Goal: Task Accomplishment & Management: Use online tool/utility

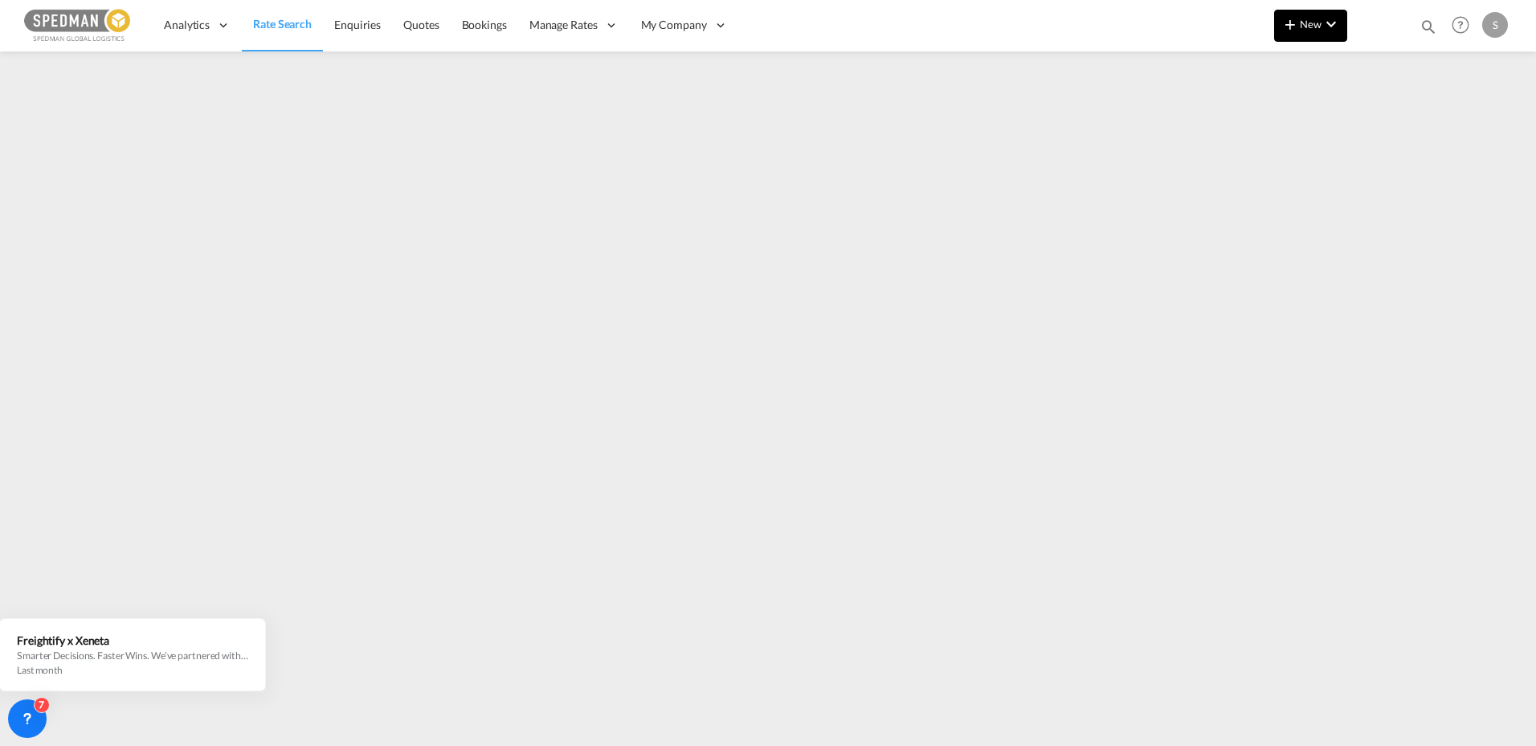
click at [1322, 35] on button "New" at bounding box center [1310, 26] width 73 height 32
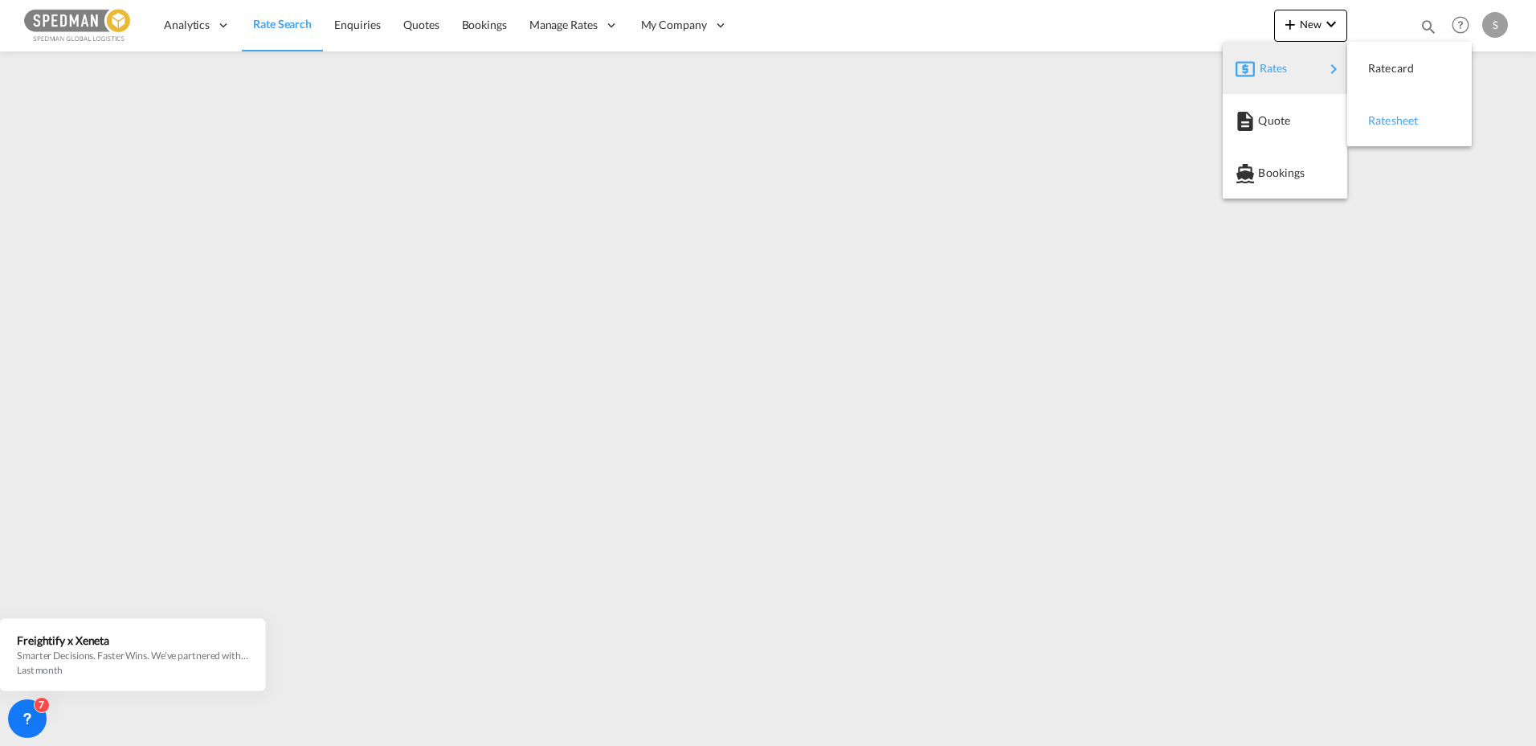
click at [1386, 121] on span "Ratesheet" at bounding box center [1377, 120] width 18 height 32
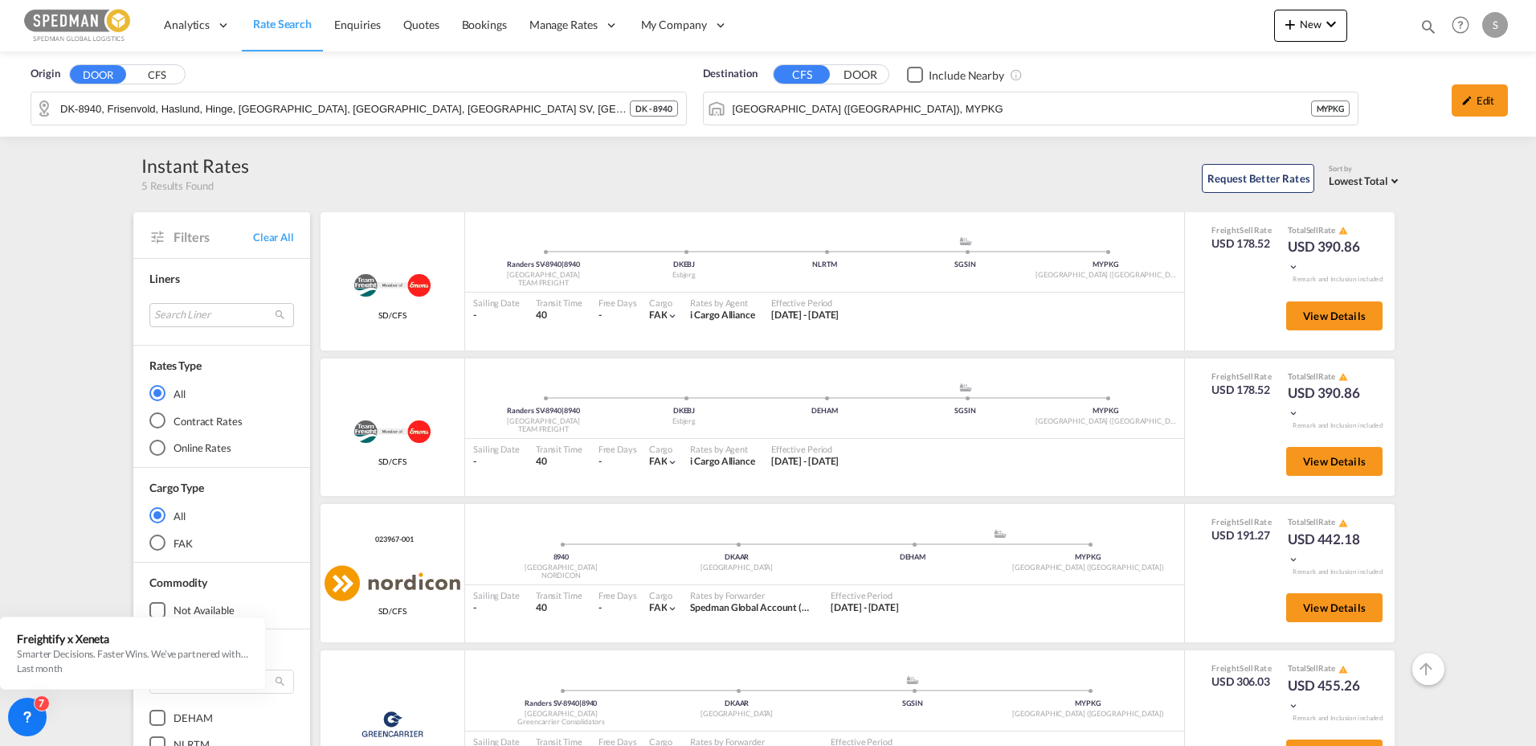
scroll to position [321, 0]
